Goal: Check status: Check status

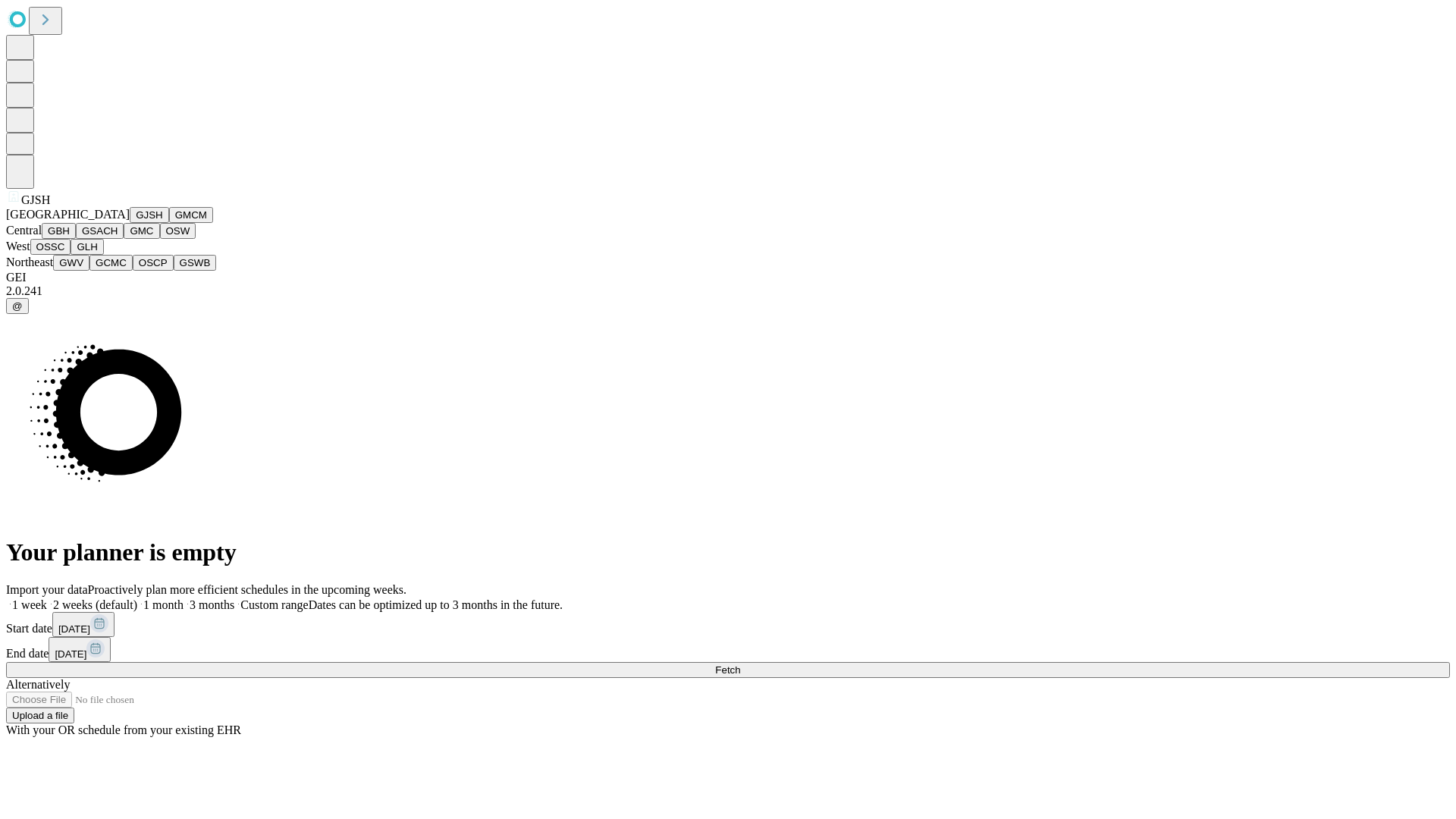
click at [130, 223] on button "GJSH" at bounding box center [150, 215] width 40 height 16
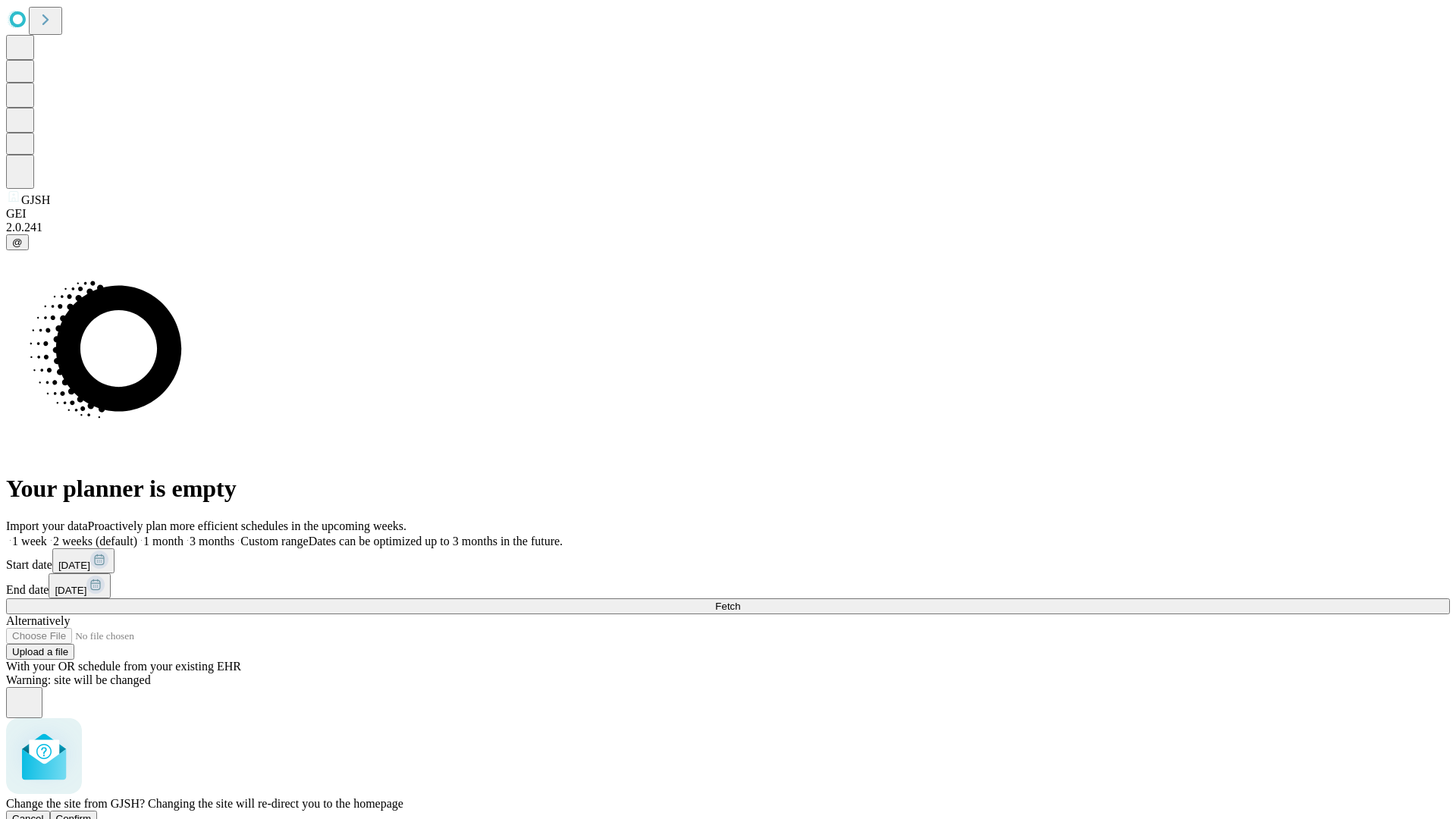
click at [92, 813] on span "Confirm" at bounding box center [74, 818] width 36 height 11
click at [184, 535] on label "1 month" at bounding box center [160, 541] width 46 height 13
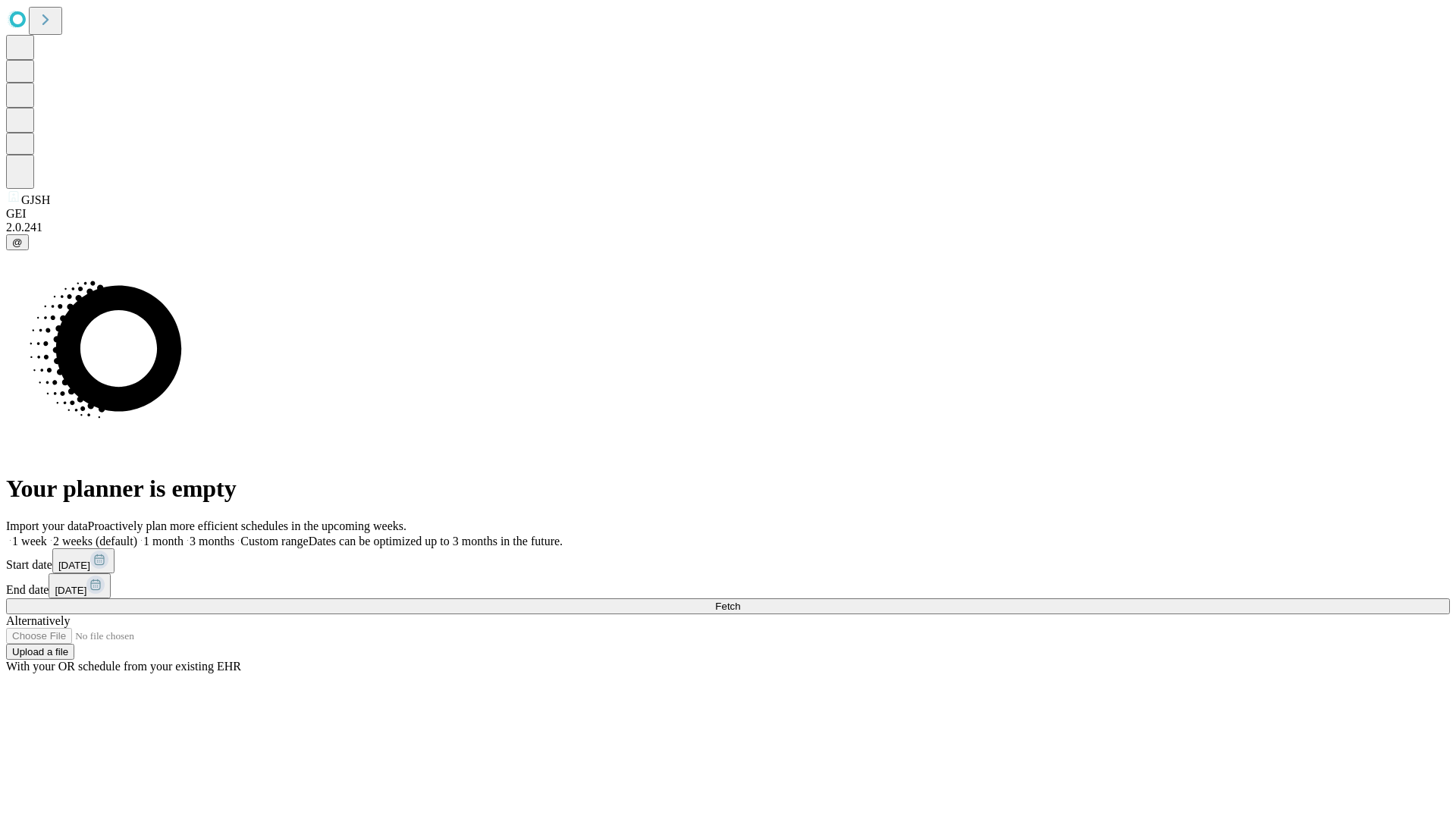
click at [740, 601] on span "Fetch" at bounding box center [727, 606] width 25 height 11
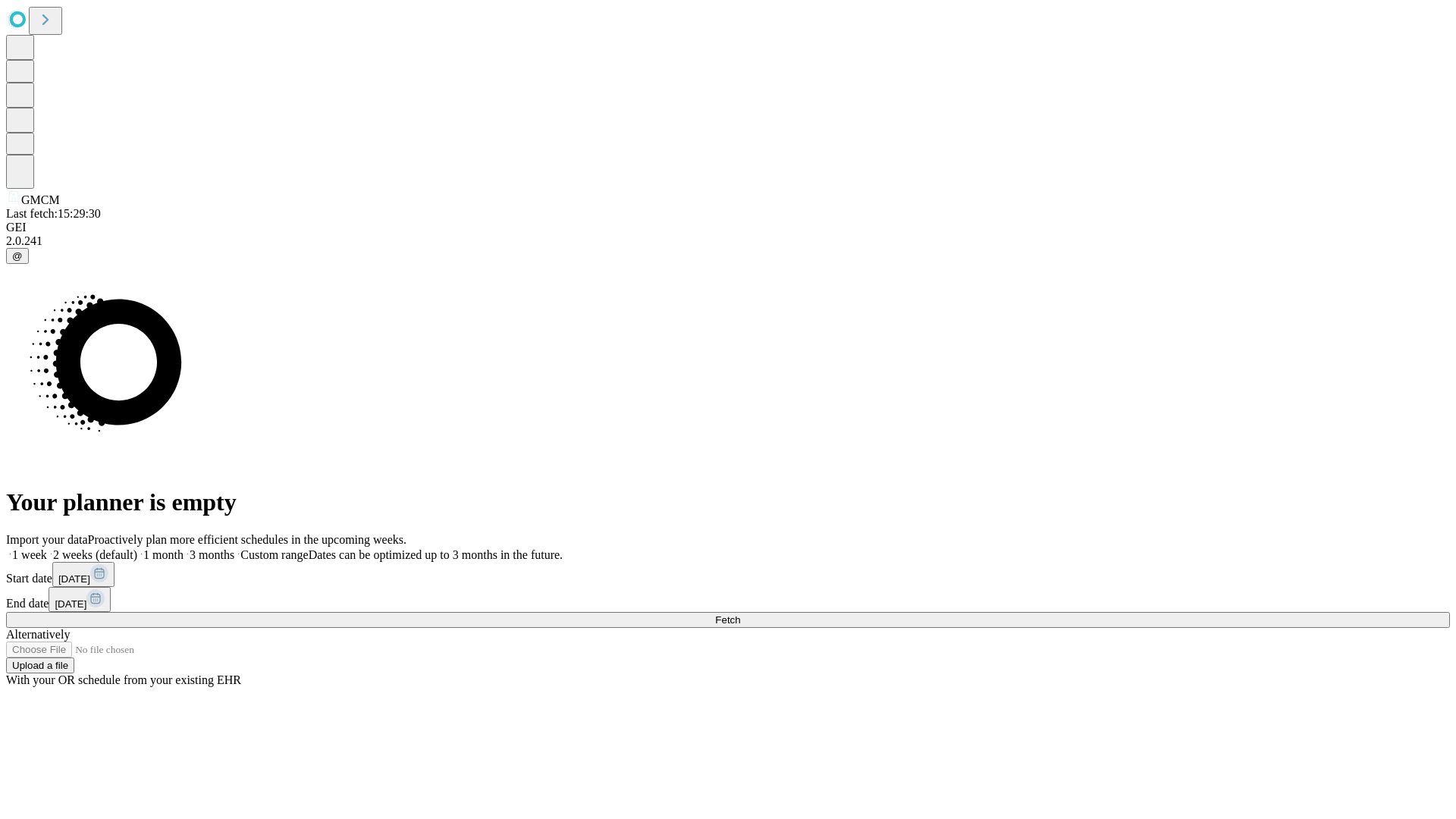
click at [740, 614] on span "Fetch" at bounding box center [727, 620] width 25 height 11
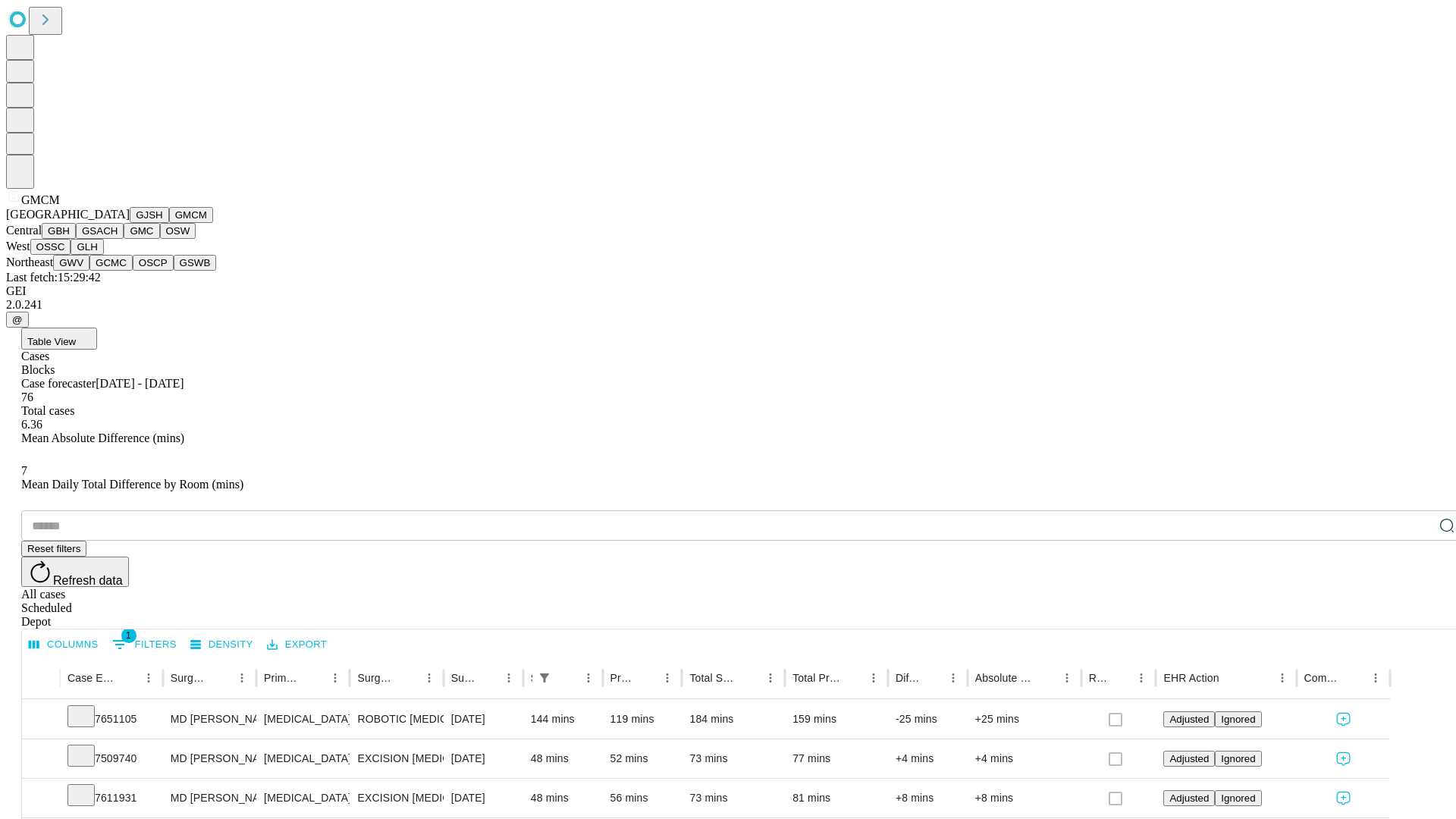
click at [76, 239] on button "GBH" at bounding box center [58, 231] width 34 height 16
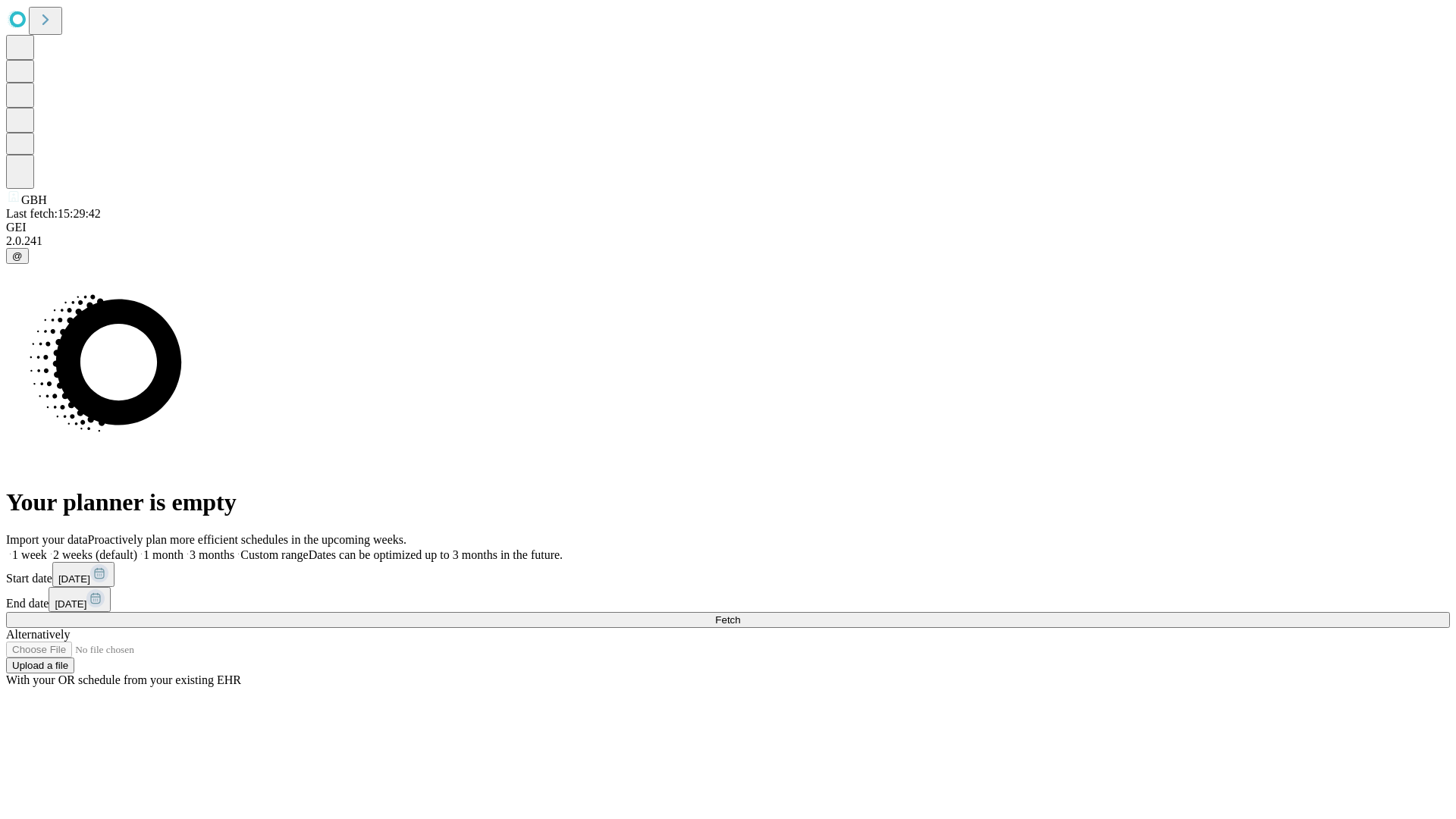
click at [184, 548] on label "1 month" at bounding box center [160, 555] width 46 height 13
click at [740, 614] on span "Fetch" at bounding box center [727, 620] width 25 height 11
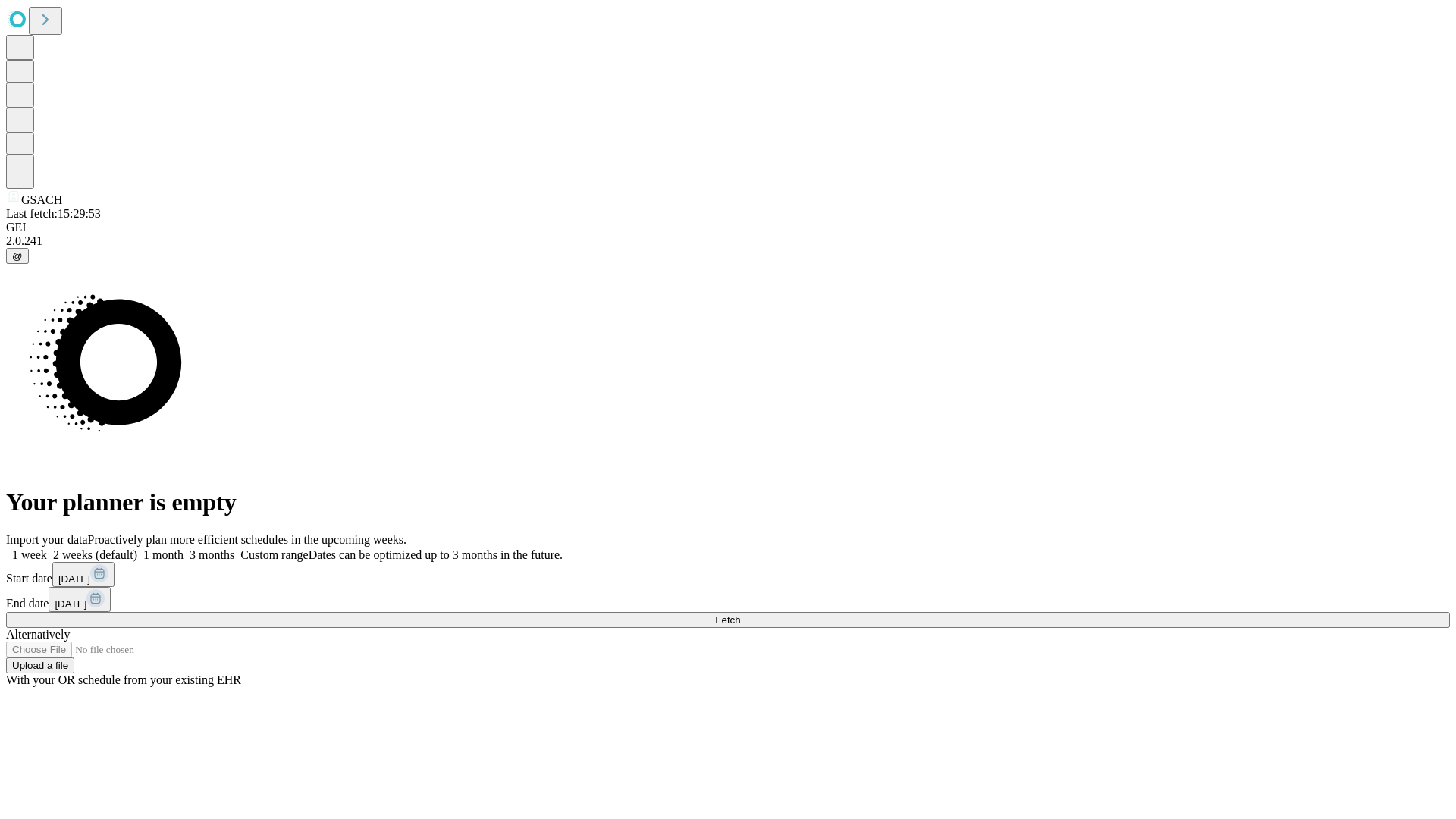
click at [184, 548] on label "1 month" at bounding box center [160, 555] width 46 height 13
click at [740, 614] on span "Fetch" at bounding box center [727, 620] width 25 height 11
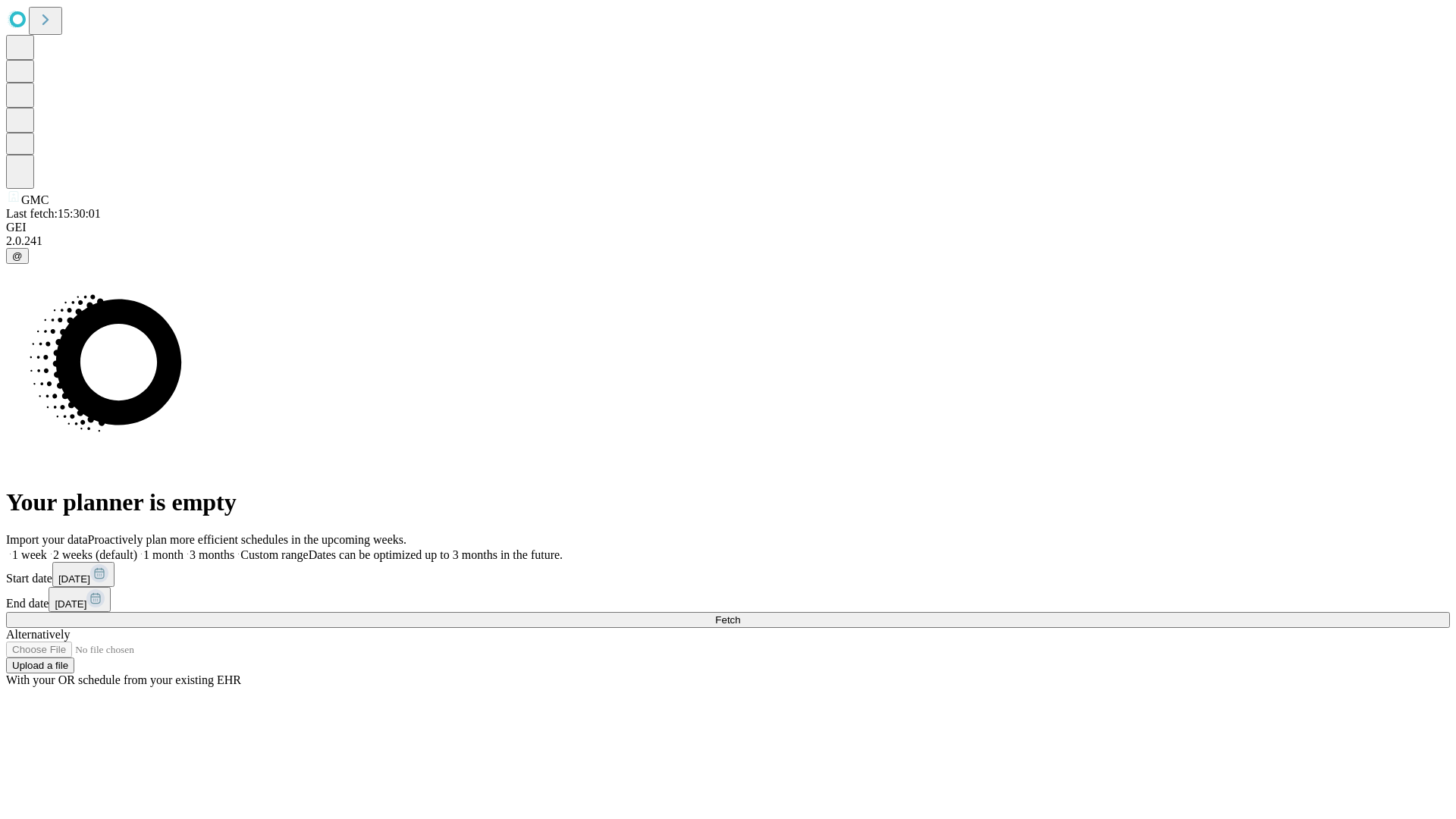
click at [184, 548] on label "1 month" at bounding box center [160, 555] width 46 height 13
click at [740, 614] on span "Fetch" at bounding box center [727, 620] width 25 height 11
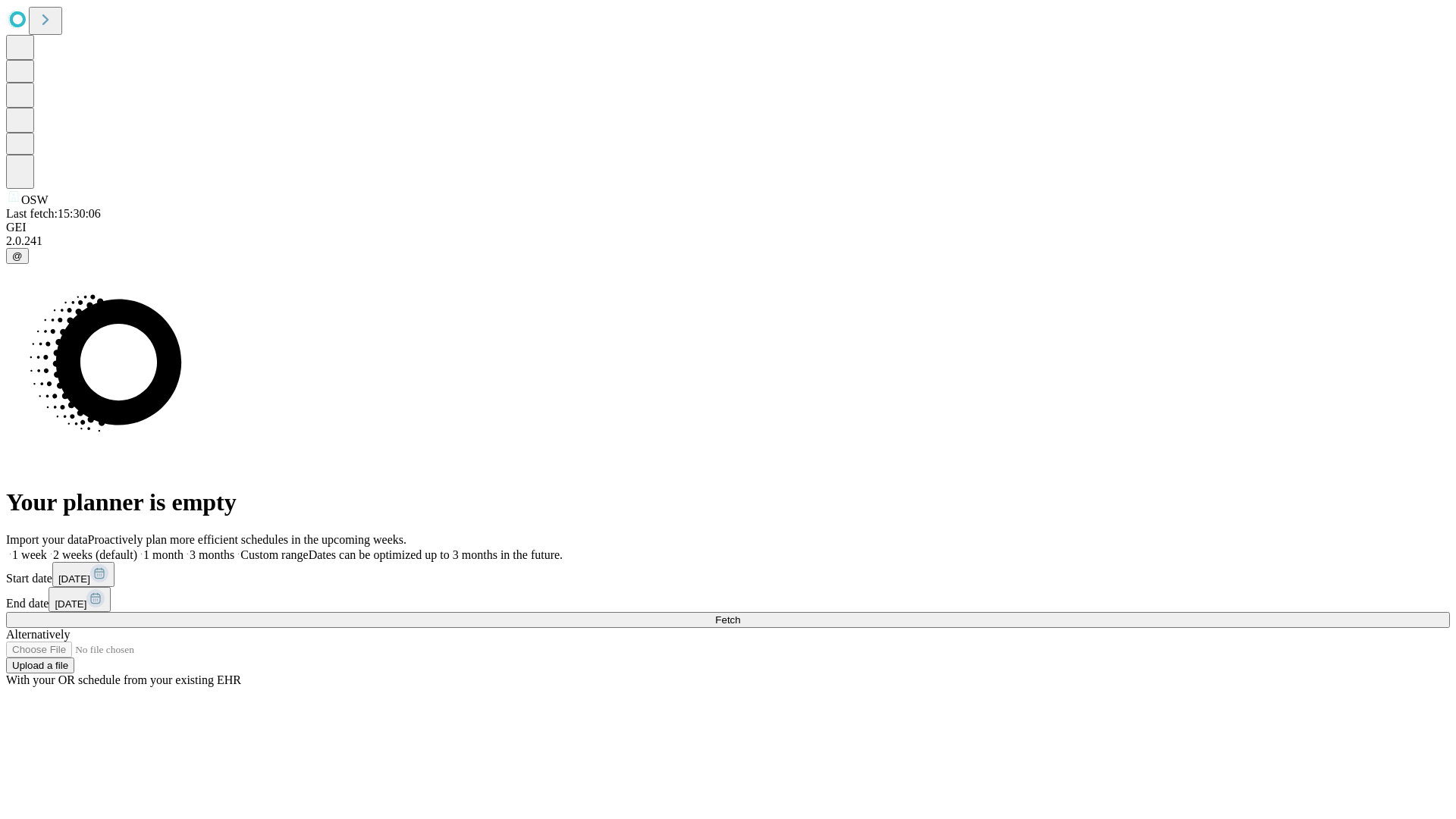
click at [184, 548] on label "1 month" at bounding box center [160, 555] width 46 height 13
click at [740, 614] on span "Fetch" at bounding box center [727, 620] width 25 height 11
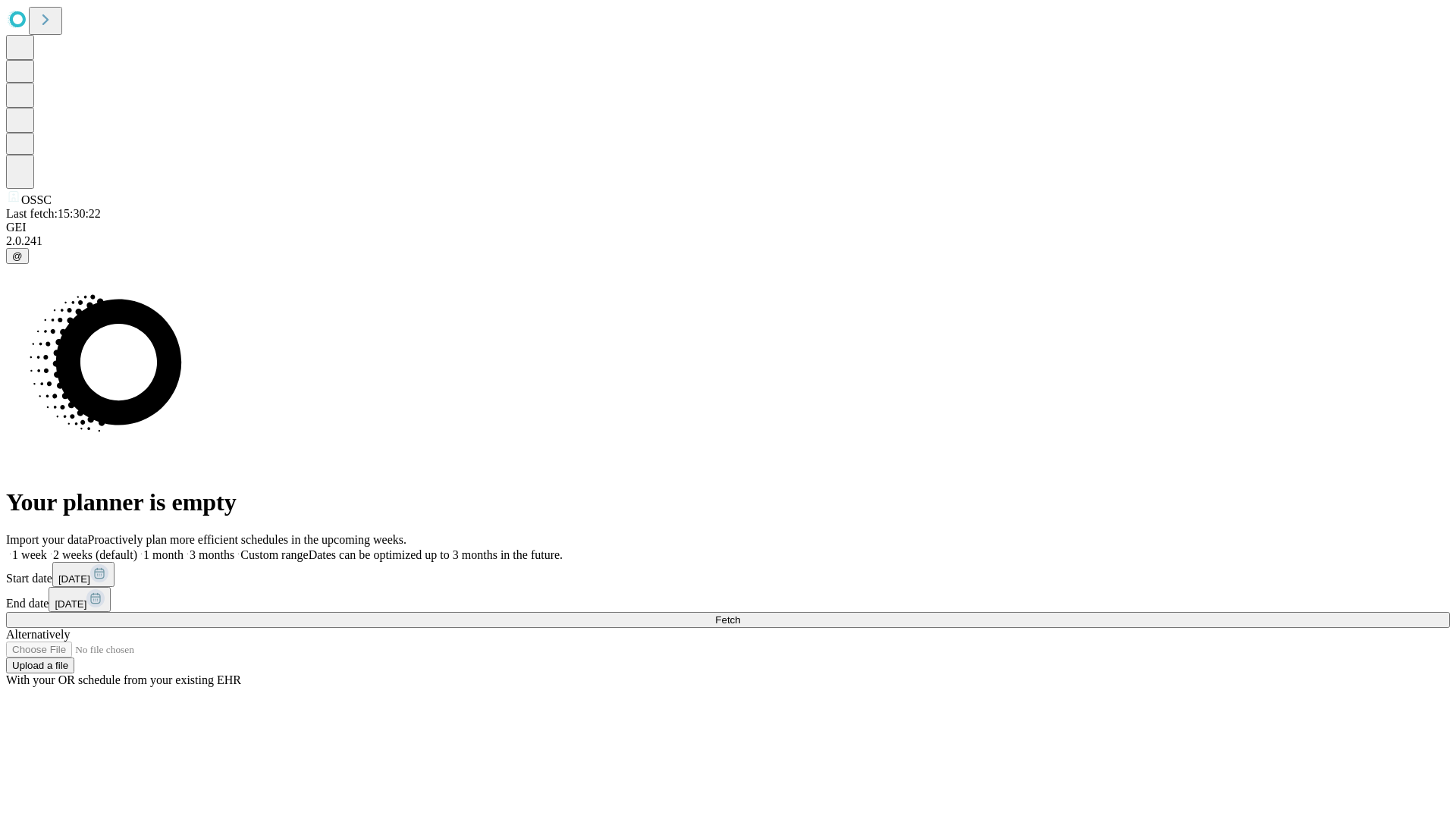
click at [184, 548] on label "1 month" at bounding box center [160, 555] width 46 height 13
click at [740, 614] on span "Fetch" at bounding box center [727, 620] width 25 height 11
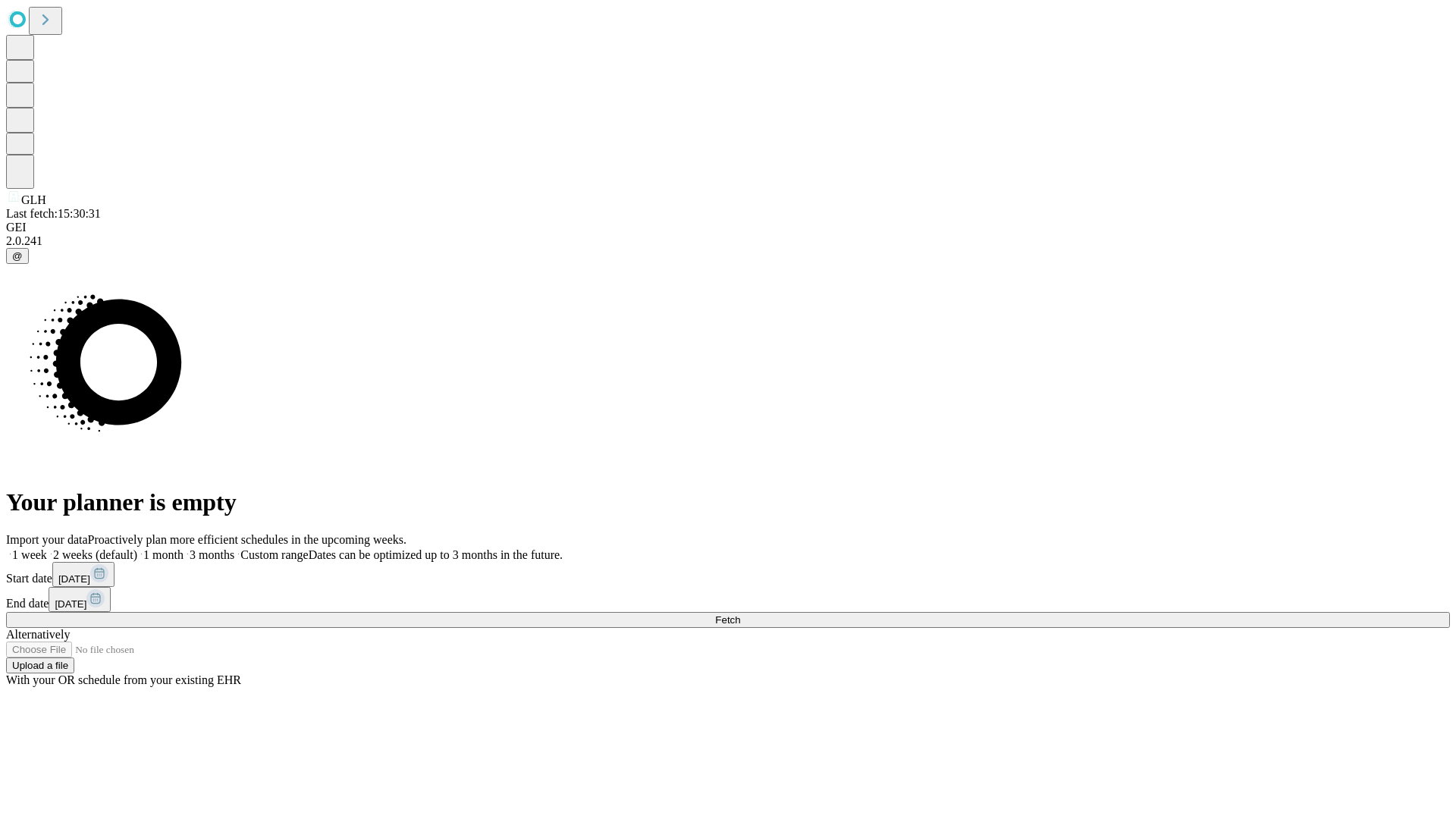
click at [740, 614] on span "Fetch" at bounding box center [727, 620] width 25 height 11
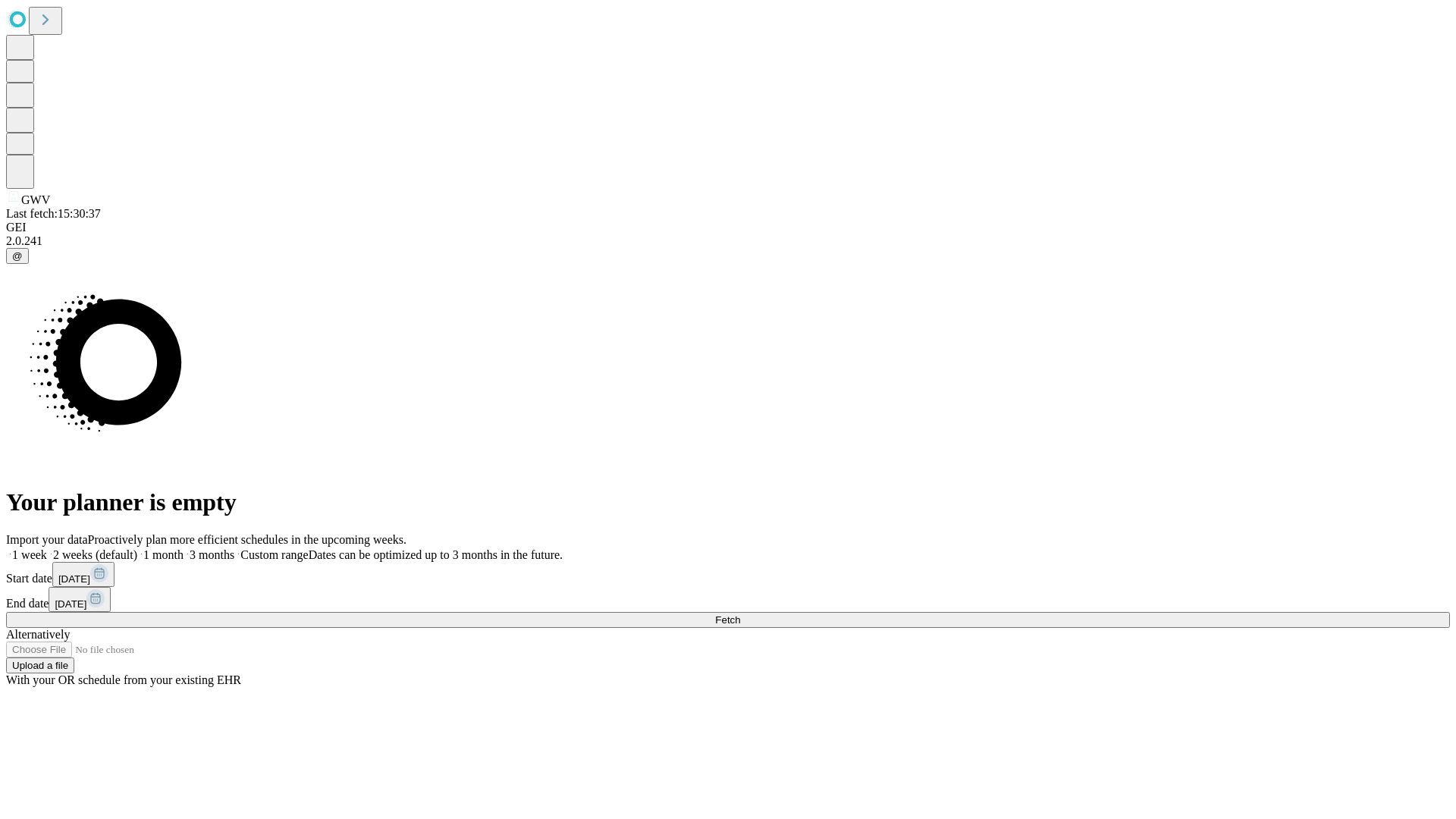
click at [740, 614] on span "Fetch" at bounding box center [727, 620] width 25 height 11
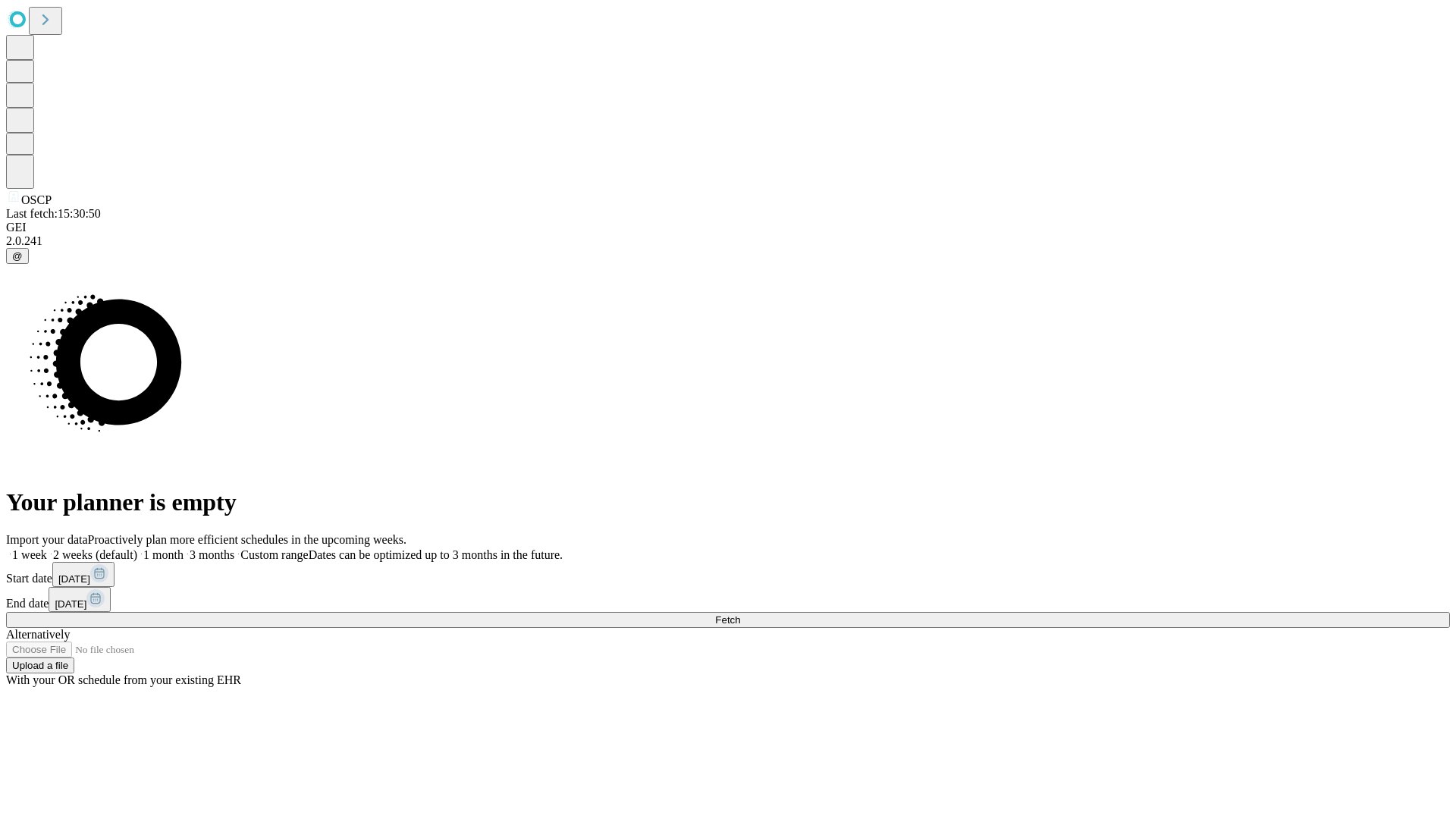
click at [184, 548] on label "1 month" at bounding box center [160, 555] width 46 height 13
click at [740, 614] on span "Fetch" at bounding box center [727, 620] width 25 height 11
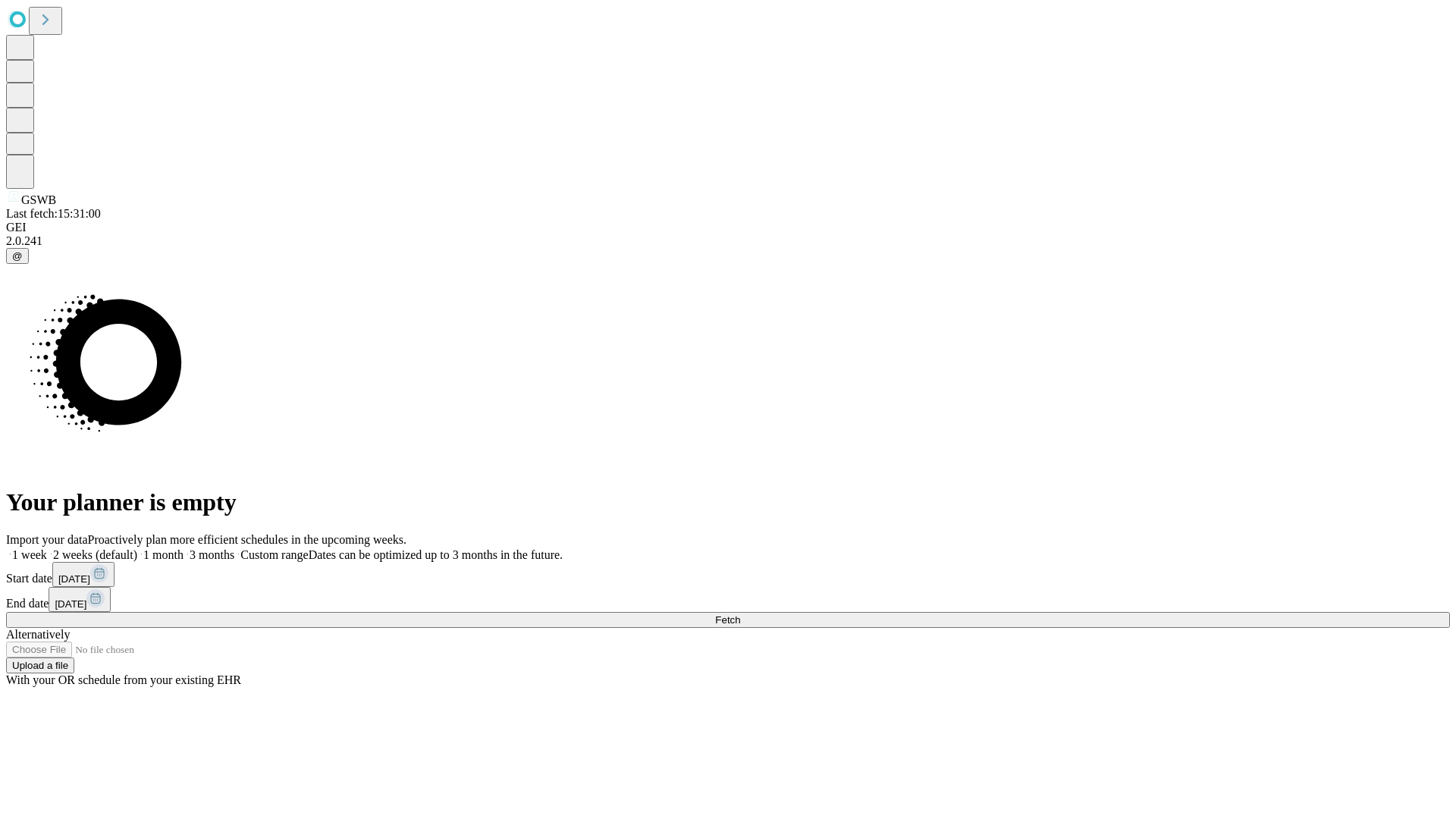
click at [184, 548] on label "1 month" at bounding box center [160, 555] width 46 height 13
click at [740, 614] on span "Fetch" at bounding box center [727, 620] width 25 height 11
